Goal: Information Seeking & Learning: Learn about a topic

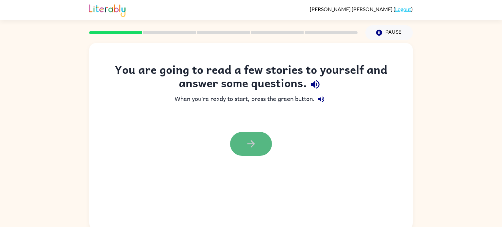
click at [257, 148] on button "button" at bounding box center [251, 144] width 42 height 24
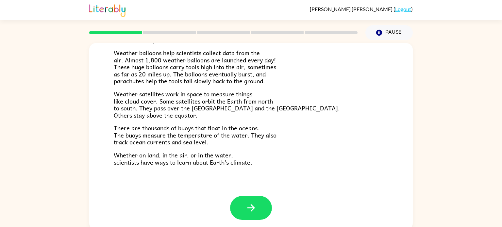
scroll to position [3, 0]
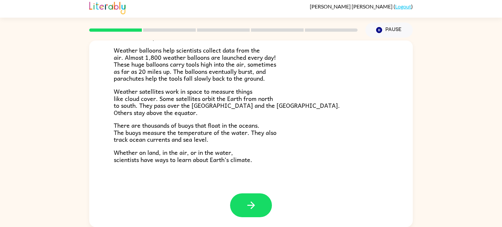
click at [178, 52] on span "Weather balloons help scientists collect data from the air. Almost 1,800 weathe…" at bounding box center [195, 64] width 162 height 38
click at [246, 208] on icon "button" at bounding box center [251, 205] width 11 height 11
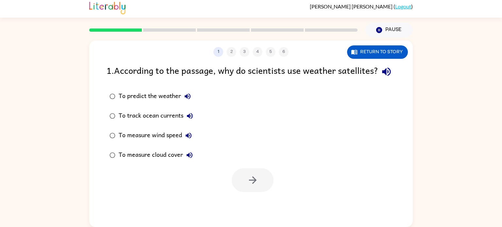
scroll to position [0, 0]
click at [149, 103] on div "To predict the weather" at bounding box center [157, 96] width 76 height 13
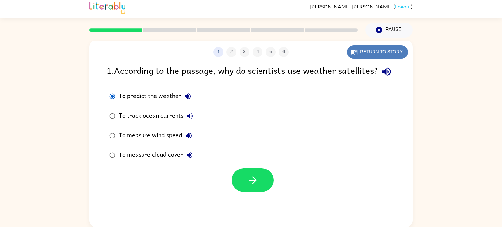
click at [392, 49] on button "Return to story" at bounding box center [377, 51] width 61 height 13
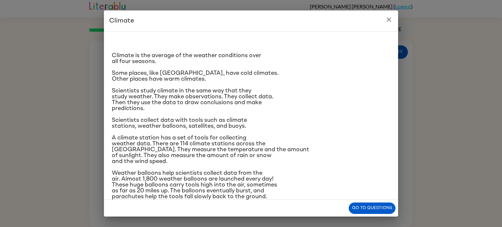
click at [388, 23] on icon "close" at bounding box center [389, 20] width 8 height 8
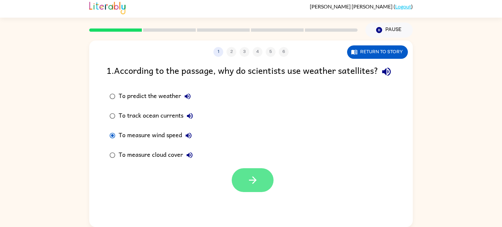
click at [254, 184] on icon "button" at bounding box center [253, 181] width 8 height 8
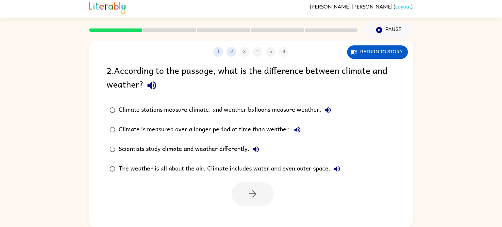
click at [243, 131] on div "Climate is measured over a longer period of time than weather." at bounding box center [211, 129] width 185 height 13
click at [251, 212] on div "1 2 3 4 5 6 Return to story 2 . According to the passage, what is the differenc…" at bounding box center [251, 134] width 324 height 187
click at [250, 196] on icon "button" at bounding box center [252, 193] width 11 height 11
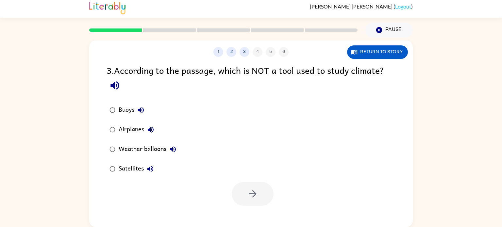
click at [145, 129] on button "Airplanes" at bounding box center [150, 129] width 13 height 13
click at [131, 128] on div "Airplanes" at bounding box center [138, 129] width 39 height 13
click at [265, 197] on button "button" at bounding box center [253, 194] width 42 height 24
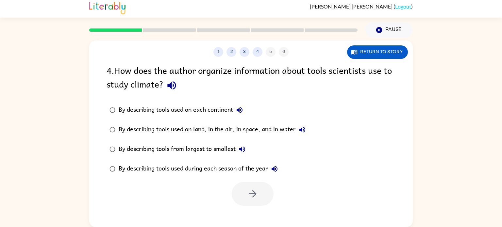
click at [206, 114] on div "By describing tools used on each continent" at bounding box center [183, 110] width 128 height 13
click at [194, 130] on div "By describing tools used on land, in the air, in space, and in water" at bounding box center [214, 129] width 190 height 13
click at [260, 200] on button "button" at bounding box center [253, 194] width 42 height 24
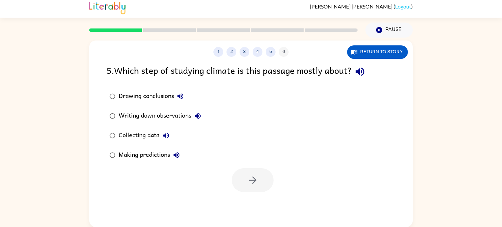
click at [124, 116] on div "Writing down observations" at bounding box center [162, 116] width 86 height 13
click at [124, 146] on label "Making predictions" at bounding box center [155, 155] width 105 height 20
click at [122, 138] on div "Collecting data" at bounding box center [146, 135] width 54 height 13
click at [161, 112] on div "Writing down observations" at bounding box center [162, 116] width 86 height 13
click at [157, 131] on div "Collecting data" at bounding box center [146, 135] width 54 height 13
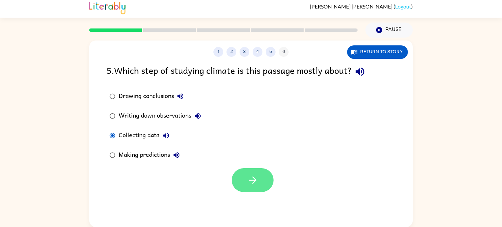
click at [248, 174] on button "button" at bounding box center [253, 180] width 42 height 24
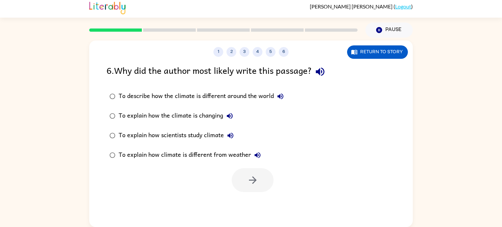
click at [184, 96] on div "To describe how the climate is different around the world" at bounding box center [203, 96] width 168 height 13
click at [214, 136] on div "To explain how scientists study climate" at bounding box center [178, 135] width 118 height 13
click at [242, 178] on button "button" at bounding box center [253, 180] width 42 height 24
click at [207, 155] on div "To explain how climate is different from weather" at bounding box center [191, 155] width 145 height 13
click at [150, 138] on div "To explain how scientists study climate" at bounding box center [178, 135] width 118 height 13
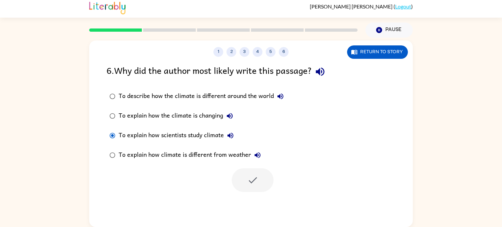
click at [151, 115] on div "To explain how the climate is changing" at bounding box center [178, 116] width 118 height 13
click at [149, 98] on div "To describe how the climate is different around the world" at bounding box center [203, 96] width 168 height 13
click at [138, 117] on div "To explain how the climate is changing" at bounding box center [178, 116] width 118 height 13
click at [145, 135] on div "To explain how scientists study climate" at bounding box center [178, 135] width 118 height 13
click at [263, 181] on div at bounding box center [253, 180] width 42 height 24
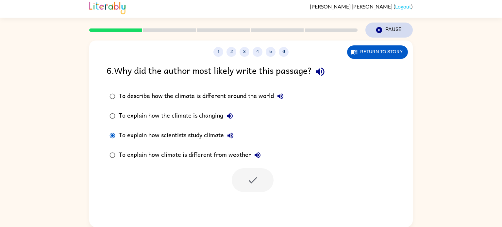
click at [383, 26] on button "Pause Pause" at bounding box center [389, 30] width 47 height 15
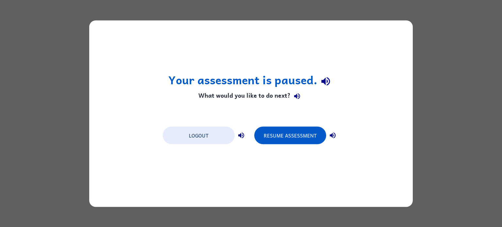
click at [360, 147] on div "Your assessment is paused. What would you like to do next? Logout Resume Assess…" at bounding box center [251, 113] width 324 height 187
click at [289, 130] on button "Resume Assessment" at bounding box center [290, 136] width 72 height 18
click at [289, 135] on button "Resume Assessment" at bounding box center [290, 136] width 72 height 18
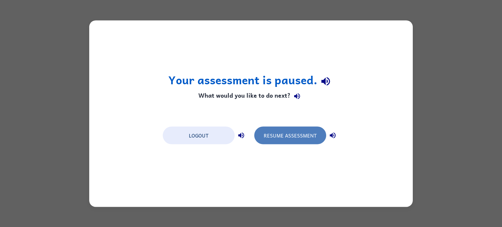
click at [289, 135] on button "Resume Assessment" at bounding box center [290, 136] width 72 height 18
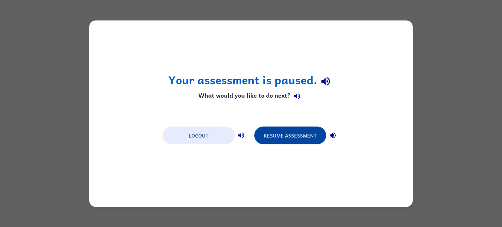
click at [289, 135] on button "Resume Assessment" at bounding box center [290, 136] width 72 height 18
click at [282, 142] on button "Resume Assessment" at bounding box center [290, 136] width 72 height 18
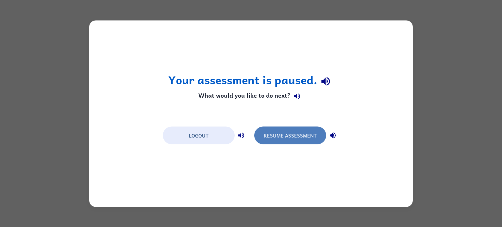
click at [304, 144] on button "Resume Assessment" at bounding box center [290, 136] width 72 height 18
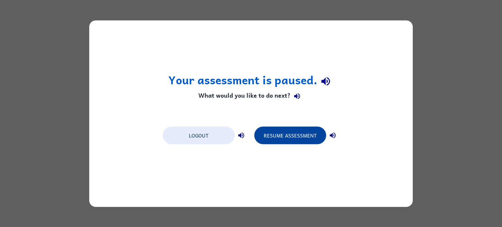
click at [291, 128] on button "Resume Assessment" at bounding box center [290, 136] width 72 height 18
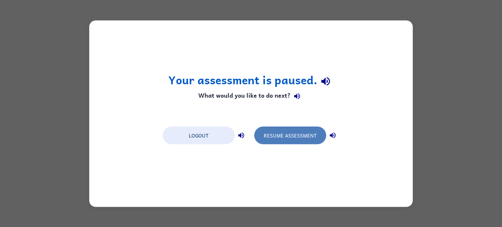
click at [291, 137] on button "Resume Assessment" at bounding box center [290, 136] width 72 height 18
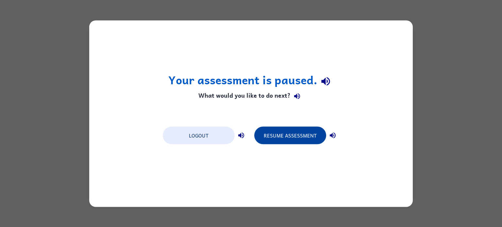
click at [286, 139] on button "Resume Assessment" at bounding box center [290, 136] width 72 height 18
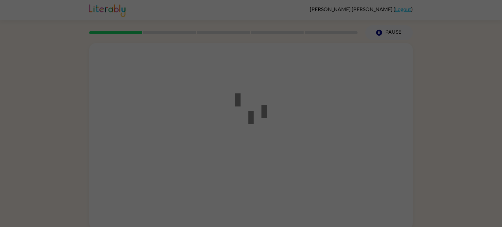
click at [282, 116] on div at bounding box center [251, 113] width 502 height 227
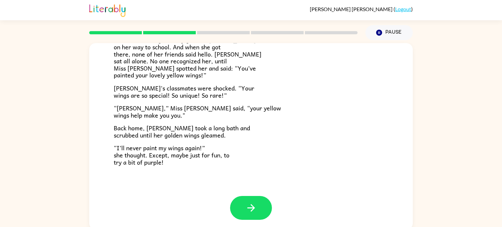
scroll to position [3, 0]
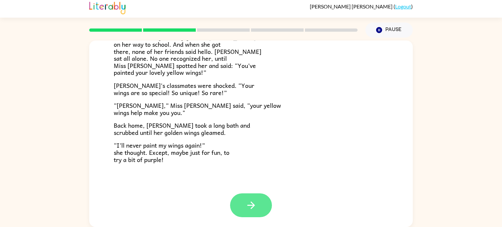
click at [235, 206] on button "button" at bounding box center [251, 206] width 42 height 24
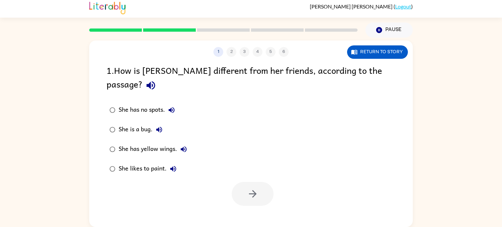
scroll to position [0, 0]
click at [163, 143] on div "She has yellow wings." at bounding box center [155, 149] width 72 height 13
click at [242, 182] on button "button" at bounding box center [253, 194] width 42 height 24
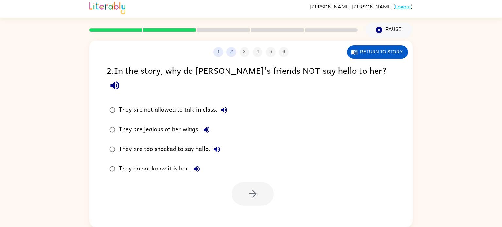
click at [162, 162] on div "They do not know it is her." at bounding box center [161, 168] width 85 height 13
click at [252, 190] on icon "button" at bounding box center [253, 194] width 8 height 8
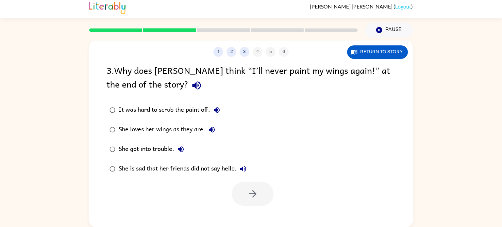
click at [146, 171] on div "She is sad that her friends did not say hello." at bounding box center [184, 168] width 131 height 13
click at [191, 132] on div "She loves her wings as they are." at bounding box center [169, 129] width 100 height 13
click at [251, 200] on button "button" at bounding box center [253, 194] width 42 height 24
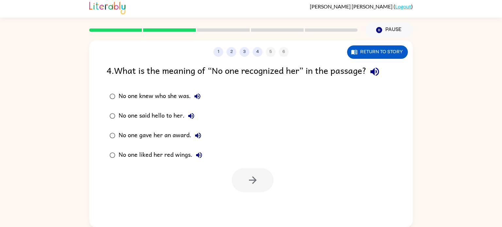
click at [168, 94] on div "No one knew who she was." at bounding box center [161, 96] width 85 height 13
click at [247, 182] on icon "button" at bounding box center [252, 180] width 11 height 11
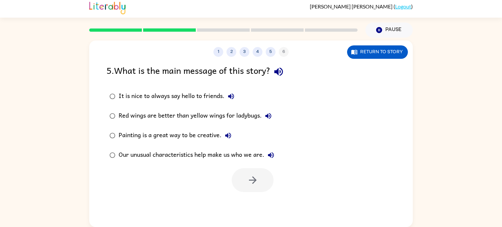
click at [210, 154] on div "Our unusual characteristics help make us who we are." at bounding box center [198, 155] width 159 height 13
click at [244, 173] on button "button" at bounding box center [253, 180] width 42 height 24
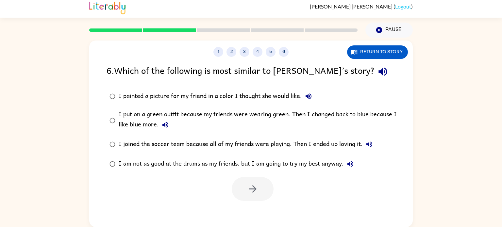
click at [220, 112] on div "I put on a green outfit because my friends were wearing green. Then I changed b…" at bounding box center [262, 121] width 286 height 22
click at [241, 177] on button "button" at bounding box center [253, 189] width 42 height 24
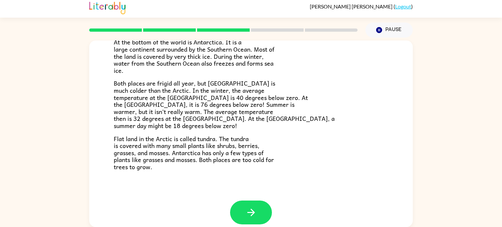
scroll to position [138, 0]
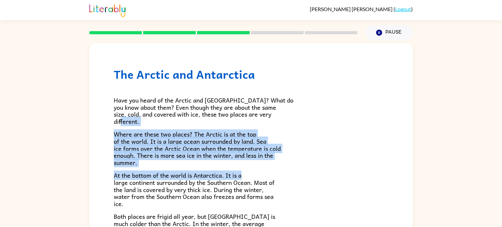
drag, startPoint x: 409, startPoint y: 121, endPoint x: 422, endPoint y: 176, distance: 56.4
click at [422, 176] on div "The Arctic and [GEOGRAPHIC_DATA] Have you heard of the Arctic and [GEOGRAPHIC_D…" at bounding box center [251, 135] width 502 height 190
click at [414, 150] on div "The Arctic and [GEOGRAPHIC_DATA] Have you heard of the Arctic and [GEOGRAPHIC_D…" at bounding box center [251, 135] width 502 height 190
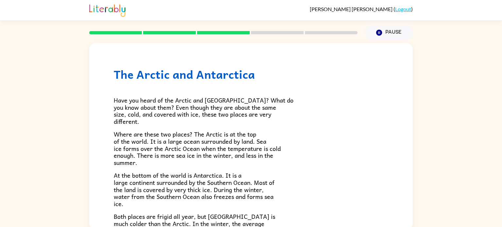
click at [407, 148] on div "The Arctic and [GEOGRAPHIC_DATA] Have you heard of the Arctic and [GEOGRAPHIC_D…" at bounding box center [251, 188] width 324 height 291
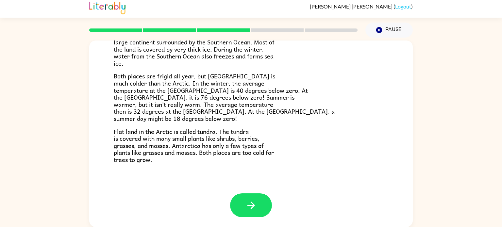
scroll to position [3, 0]
click at [254, 206] on icon "button" at bounding box center [251, 205] width 11 height 11
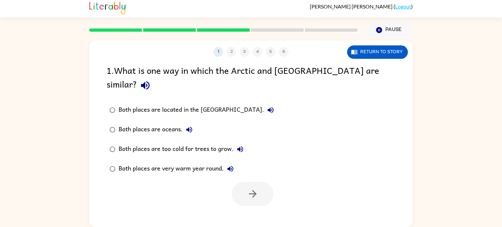
scroll to position [0, 0]
click at [166, 123] on div "Both places are oceans." at bounding box center [157, 129] width 77 height 13
click at [168, 143] on div "Both places are too cold for trees to grow." at bounding box center [183, 149] width 128 height 13
click at [254, 188] on icon "button" at bounding box center [252, 193] width 11 height 11
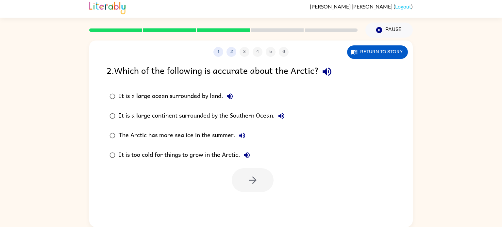
click at [186, 97] on div "It is a large ocean surrounded by land." at bounding box center [178, 96] width 118 height 13
click at [233, 114] on div "It is a large continent surrounded by the Southern Ocean." at bounding box center [203, 116] width 169 height 13
click at [178, 136] on div "The Arctic has more sea ice in the summer." at bounding box center [184, 135] width 130 height 13
click at [196, 122] on div "It is a large continent surrounded by the Southern Ocean." at bounding box center [203, 116] width 169 height 13
click at [237, 157] on div "It is too cold for things to grow in the Arctic." at bounding box center [186, 155] width 135 height 13
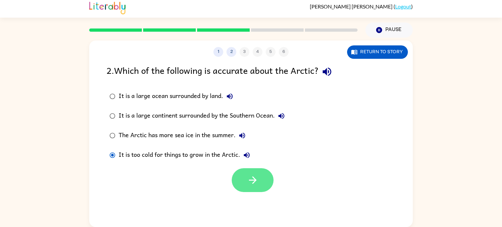
click at [256, 183] on icon "button" at bounding box center [252, 180] width 11 height 11
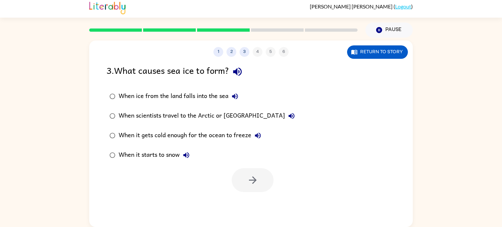
click at [176, 135] on div "When it gets cold enough for the ocean to freeze" at bounding box center [192, 135] width 146 height 13
click at [239, 185] on button "button" at bounding box center [253, 180] width 42 height 24
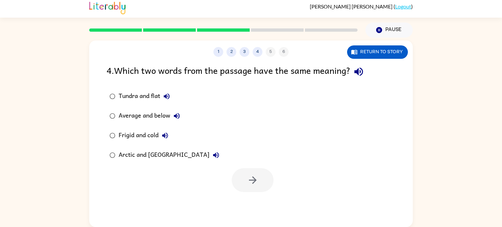
click at [161, 151] on div "Arctic and [GEOGRAPHIC_DATA]" at bounding box center [171, 155] width 104 height 13
click at [247, 181] on icon "button" at bounding box center [252, 180] width 11 height 11
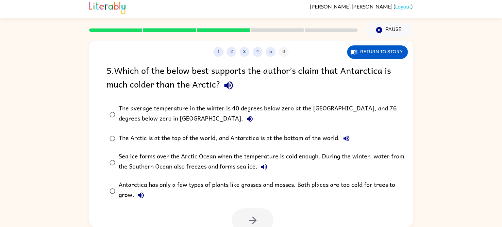
click at [119, 124] on div "The average temperature in the winter is 40 degrees below zero at the [GEOGRAPH…" at bounding box center [262, 115] width 286 height 22
click at [246, 223] on button "button" at bounding box center [253, 221] width 42 height 24
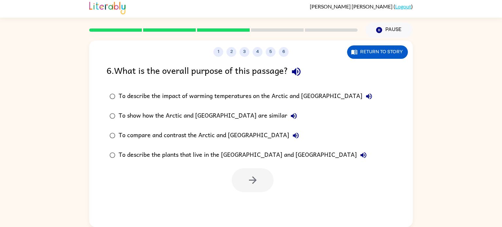
click at [223, 135] on div "To compare and contrast the Arctic and [GEOGRAPHIC_DATA]" at bounding box center [211, 135] width 184 height 13
click at [252, 177] on icon "button" at bounding box center [252, 180] width 11 height 11
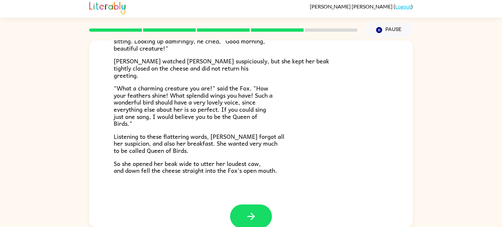
scroll to position [128, 0]
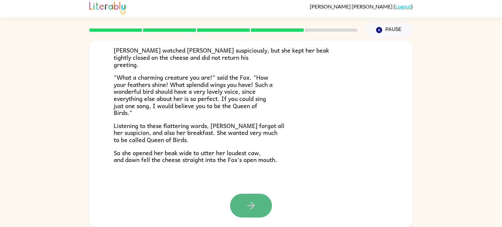
click at [258, 201] on button "button" at bounding box center [251, 206] width 42 height 24
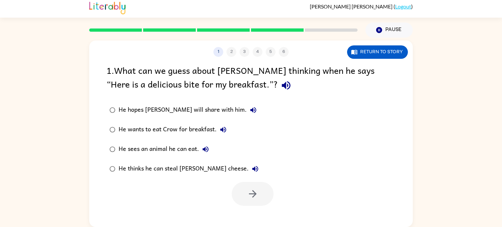
click at [158, 110] on div "He hopes [PERSON_NAME] will share with him." at bounding box center [189, 110] width 141 height 13
click at [269, 203] on button "button" at bounding box center [253, 194] width 42 height 24
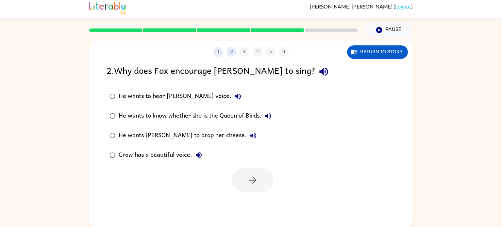
click at [197, 137] on div "He wants [PERSON_NAME] to drop her cheese." at bounding box center [189, 135] width 141 height 13
click at [240, 180] on button "button" at bounding box center [253, 180] width 42 height 24
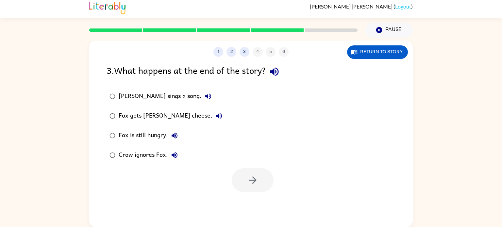
click at [161, 115] on div "Fox gets [PERSON_NAME] cheese." at bounding box center [172, 116] width 107 height 13
click at [250, 178] on icon "button" at bounding box center [252, 180] width 11 height 11
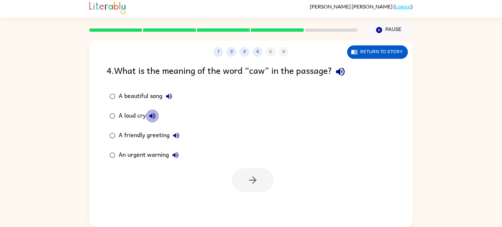
click at [146, 114] on button "A loud cry" at bounding box center [152, 116] width 13 height 13
click at [138, 114] on div "A loud cry" at bounding box center [139, 116] width 40 height 13
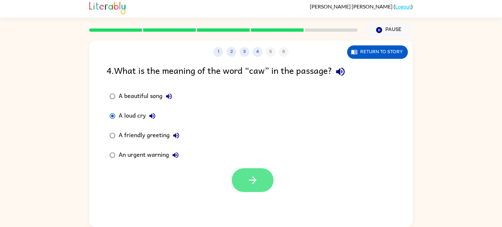
click at [247, 177] on icon "button" at bounding box center [252, 180] width 11 height 11
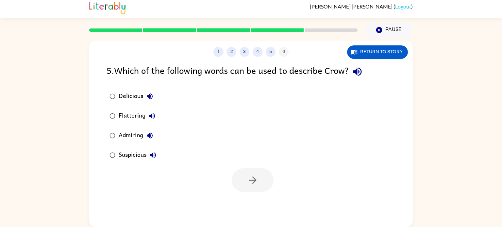
click at [141, 153] on div "Suspicious" at bounding box center [139, 155] width 41 height 13
click at [260, 186] on button "button" at bounding box center [253, 180] width 42 height 24
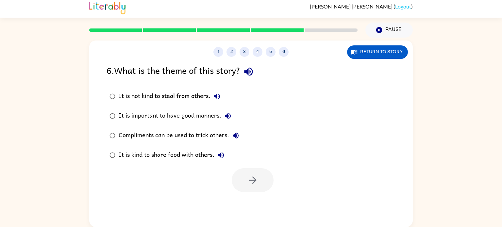
click at [186, 134] on div "Compliments can be used to trick others." at bounding box center [181, 135] width 124 height 13
click at [260, 181] on button "button" at bounding box center [253, 180] width 42 height 24
